Goal: Check status: Check status

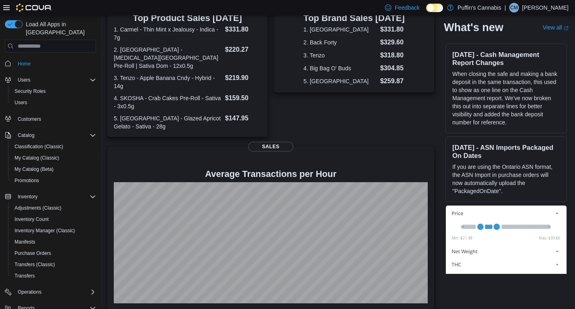
scroll to position [184, 0]
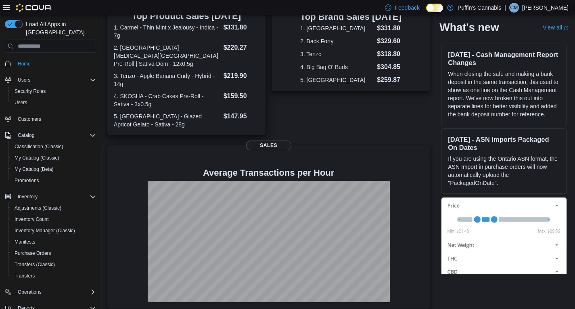
click at [162, 72] on dt "3. Tenzo - Apple Banana Cndy - Hybrid - 14g" at bounding box center [167, 80] width 107 height 16
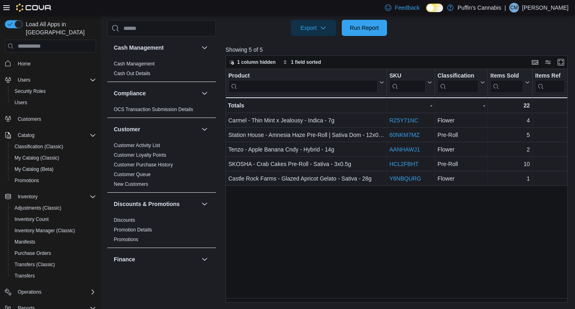
scroll to position [336, 0]
